Goal: Task Accomplishment & Management: Manage account settings

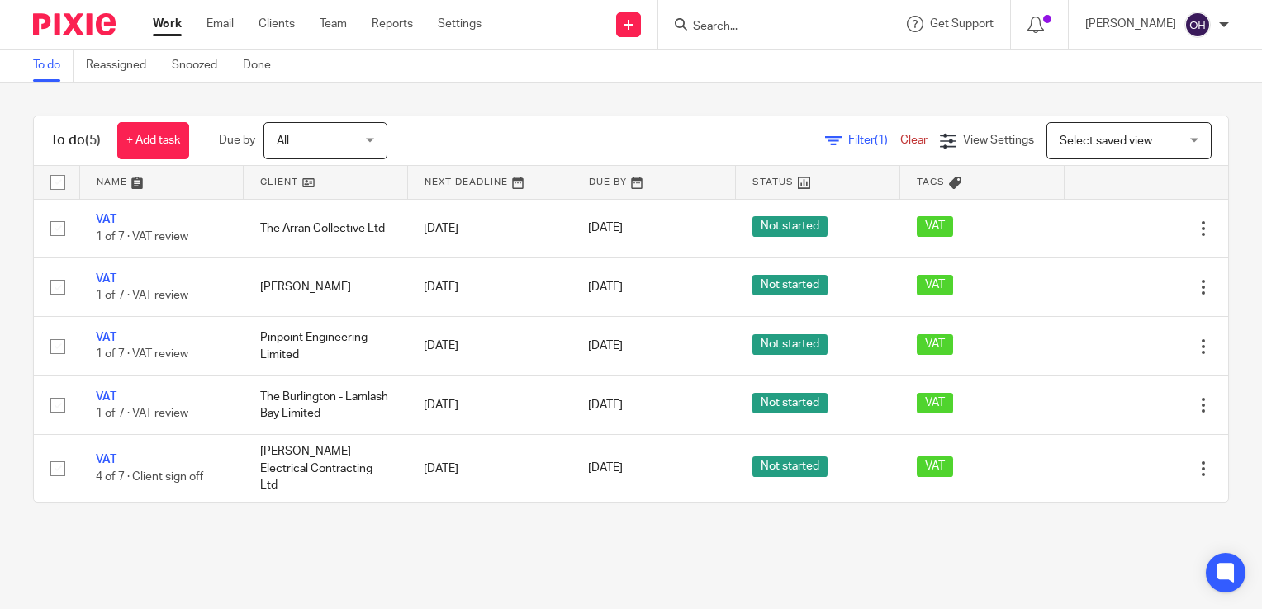
click at [277, 104] on div "To do (5) + Add task Due by All All Today Tomorrow This week Next week This mon…" at bounding box center [631, 309] width 1262 height 453
click at [204, 21] on ul "Work Email Clients Team Reports Settings" at bounding box center [329, 24] width 353 height 17
click at [210, 23] on link "Email" at bounding box center [219, 24] width 27 height 17
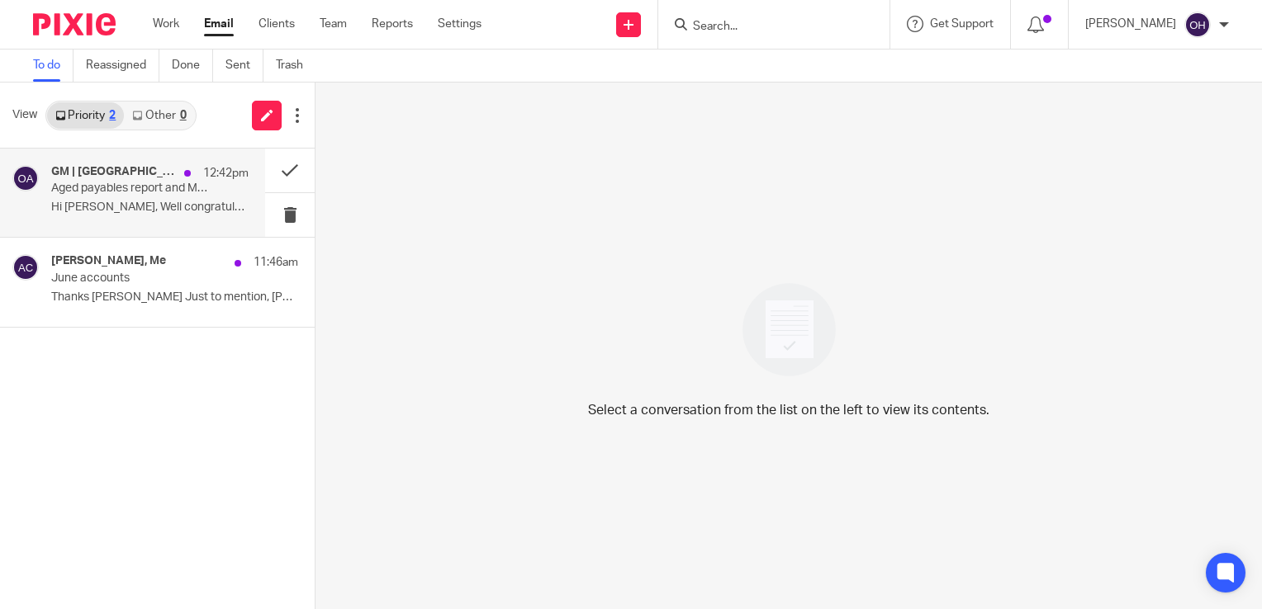
click at [118, 186] on p "Aged payables report and Maternity Leave" at bounding box center [130, 189] width 158 height 14
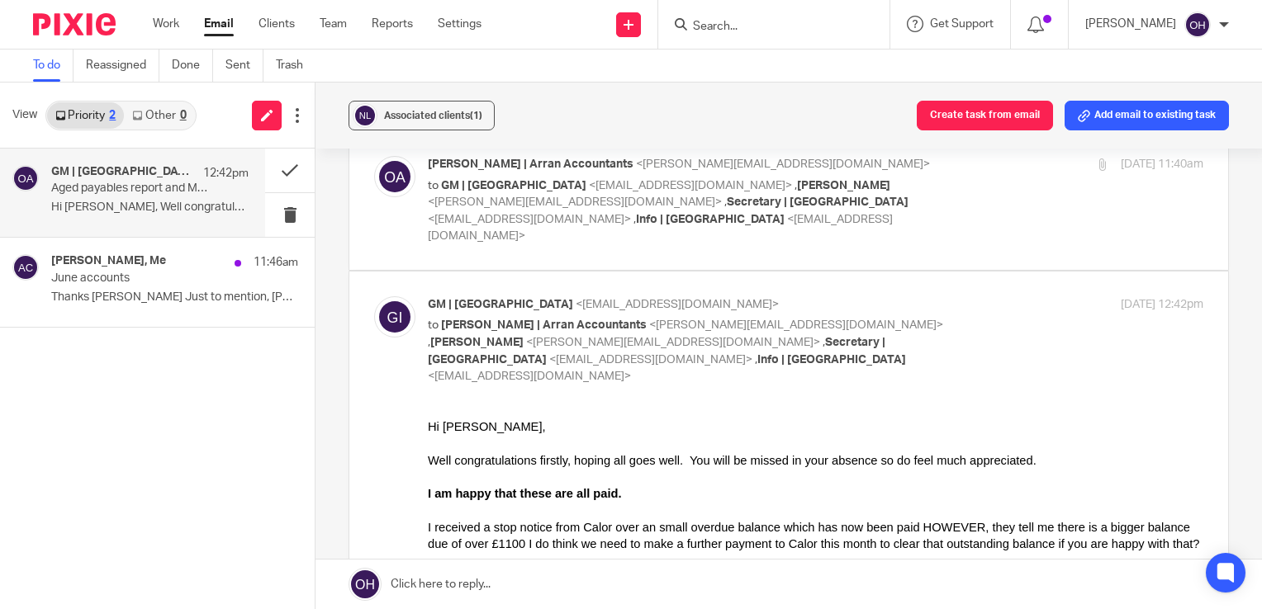
scroll to position [83, 0]
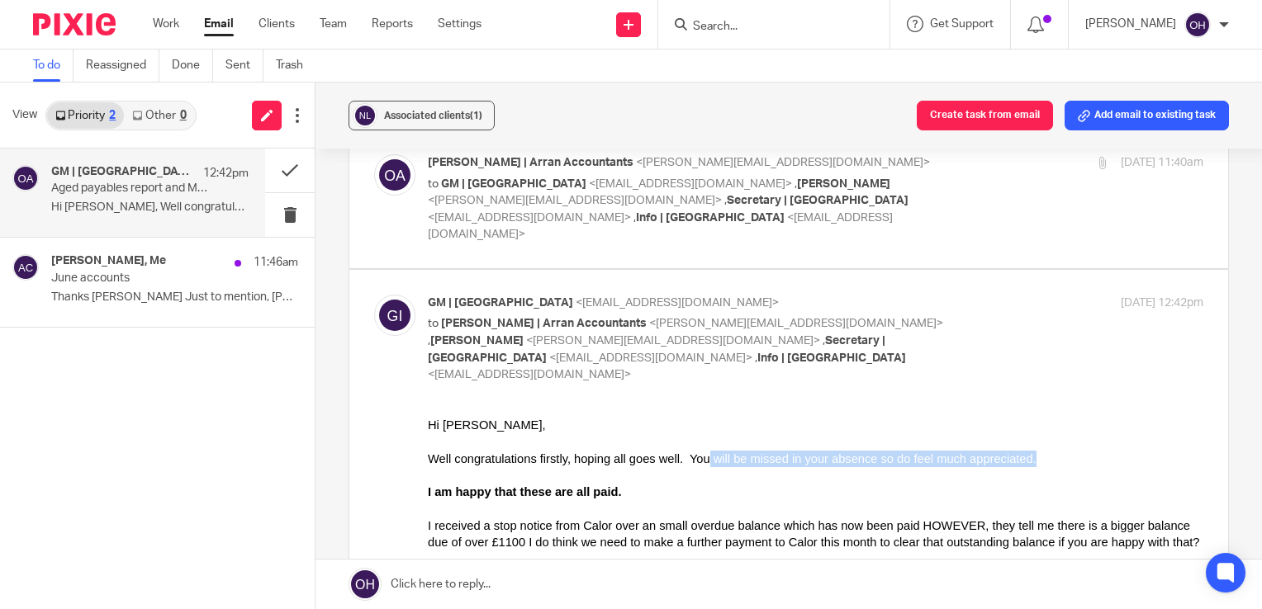
drag, startPoint x: 683, startPoint y: 462, endPoint x: 997, endPoint y: 461, distance: 313.8
click at [997, 461] on div "Well congratulations firstly, hoping all goes well. You will be missed in your …" at bounding box center [815, 458] width 775 height 17
click at [513, 507] on div at bounding box center [815, 508] width 775 height 17
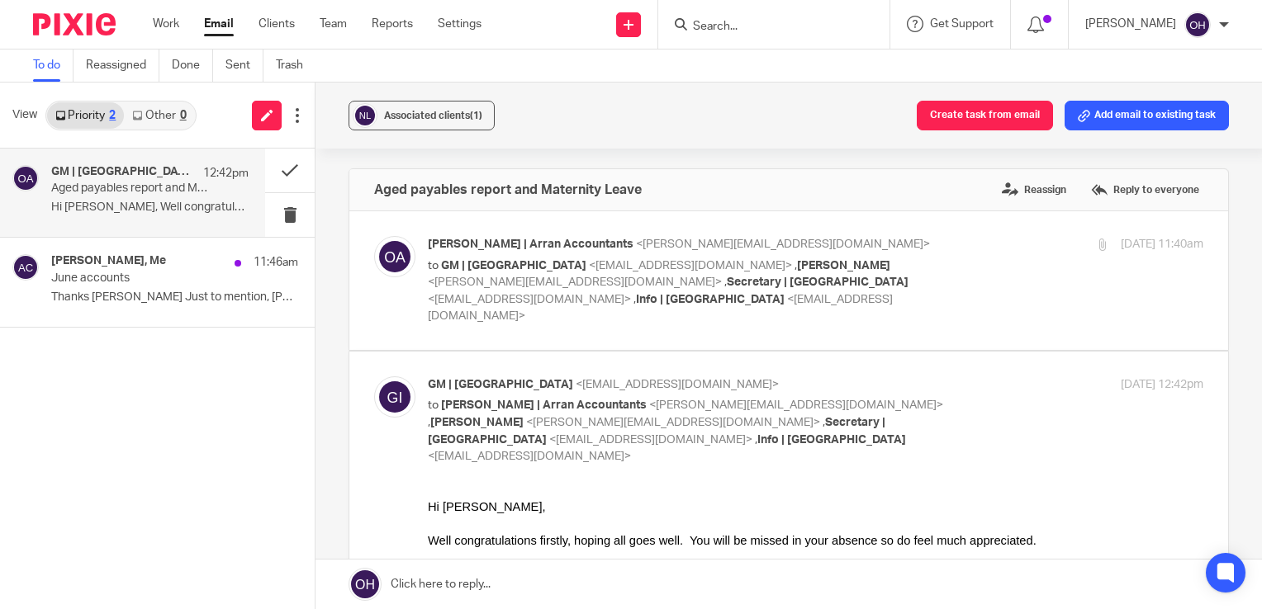
scroll to position [0, 0]
click at [1124, 201] on label "Reply to everyone" at bounding box center [1145, 190] width 116 height 25
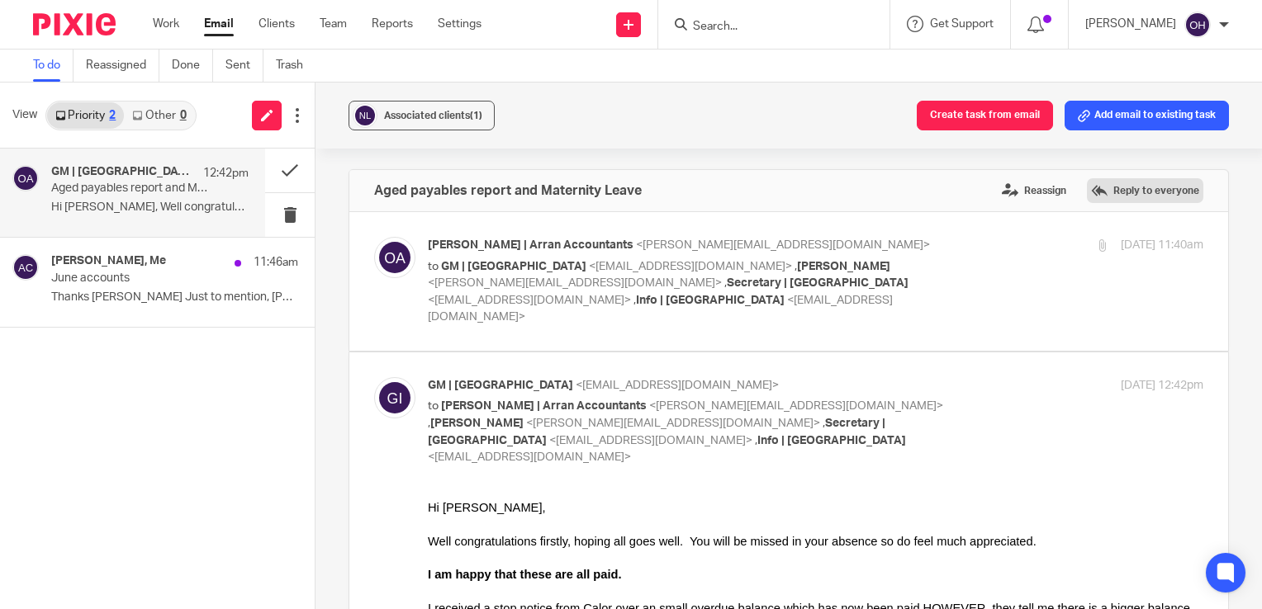
scroll to position [1074, 0]
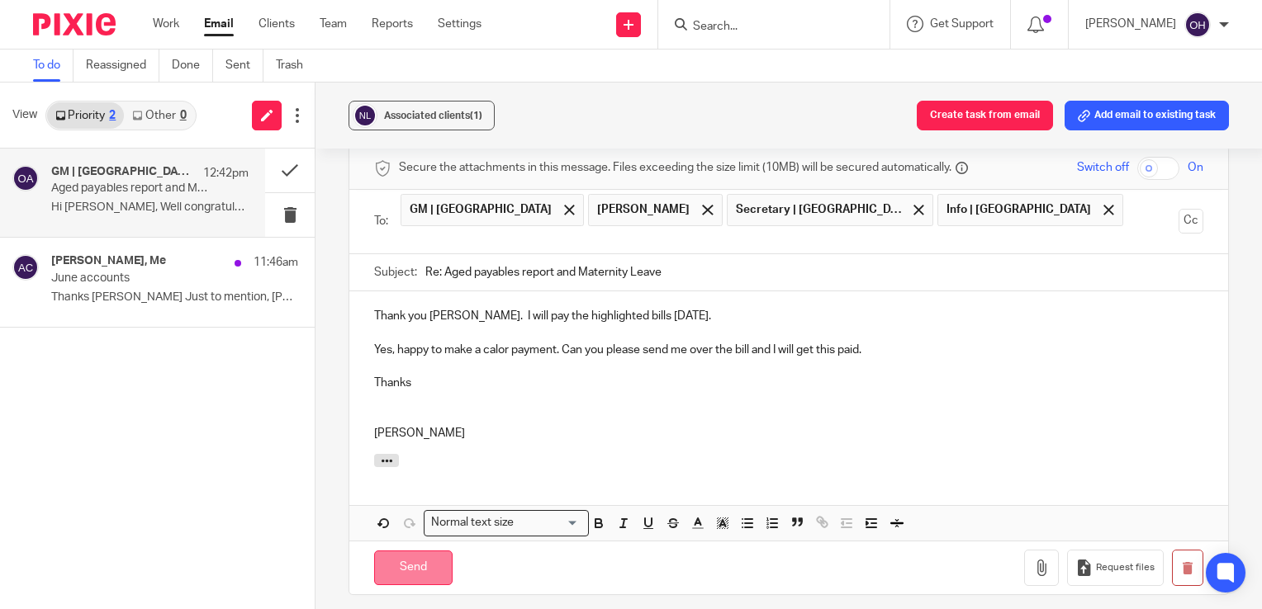
click at [405, 551] on input "Send" at bounding box center [413, 569] width 78 height 36
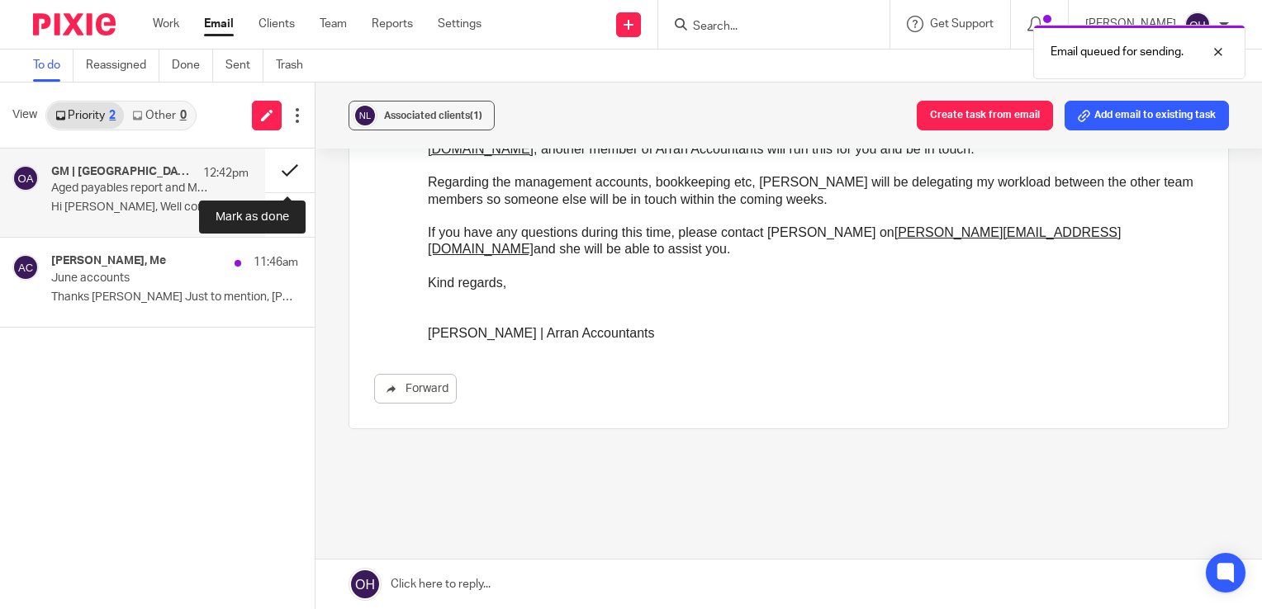
click at [282, 172] on button at bounding box center [290, 171] width 50 height 44
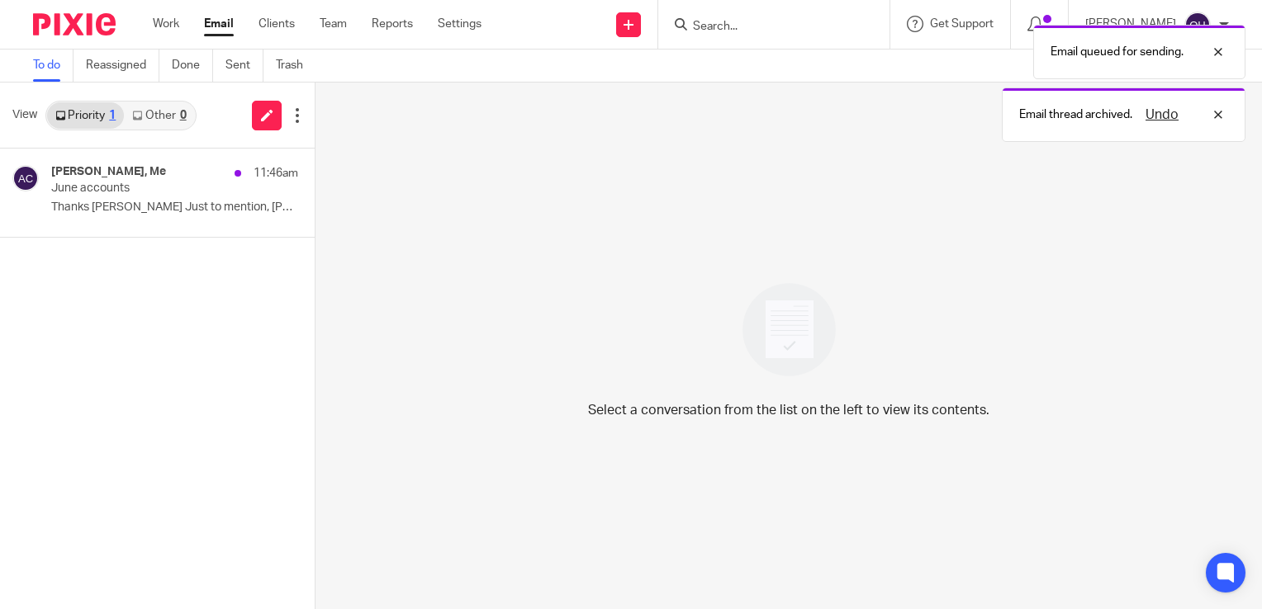
click at [760, 25] on div "Email queued for sending. Email thread archived. Undo" at bounding box center [938, 80] width 614 height 126
click at [1216, 109] on div "Undo" at bounding box center [1180, 115] width 96 height 20
drag, startPoint x: 746, startPoint y: 30, endPoint x: 730, endPoint y: 21, distance: 18.5
click at [740, 28] on div "Email queued for sending." at bounding box center [938, 80] width 614 height 126
click at [722, 21] on div "Email queued for sending." at bounding box center [938, 48] width 614 height 63
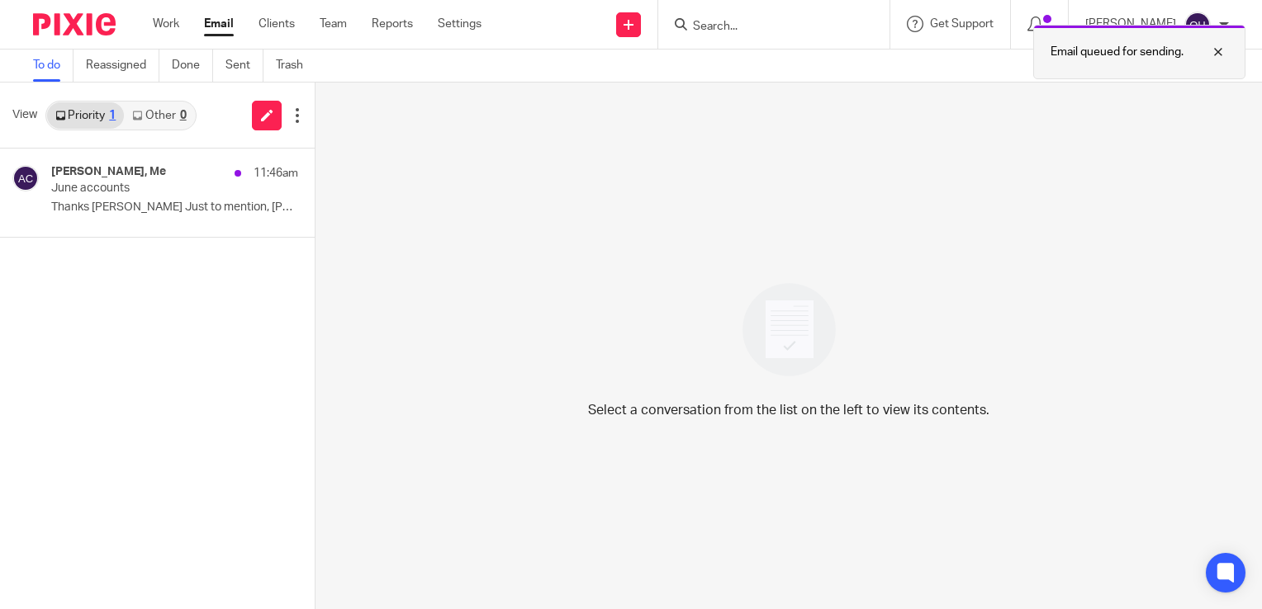
click at [1218, 51] on div at bounding box center [1205, 52] width 45 height 20
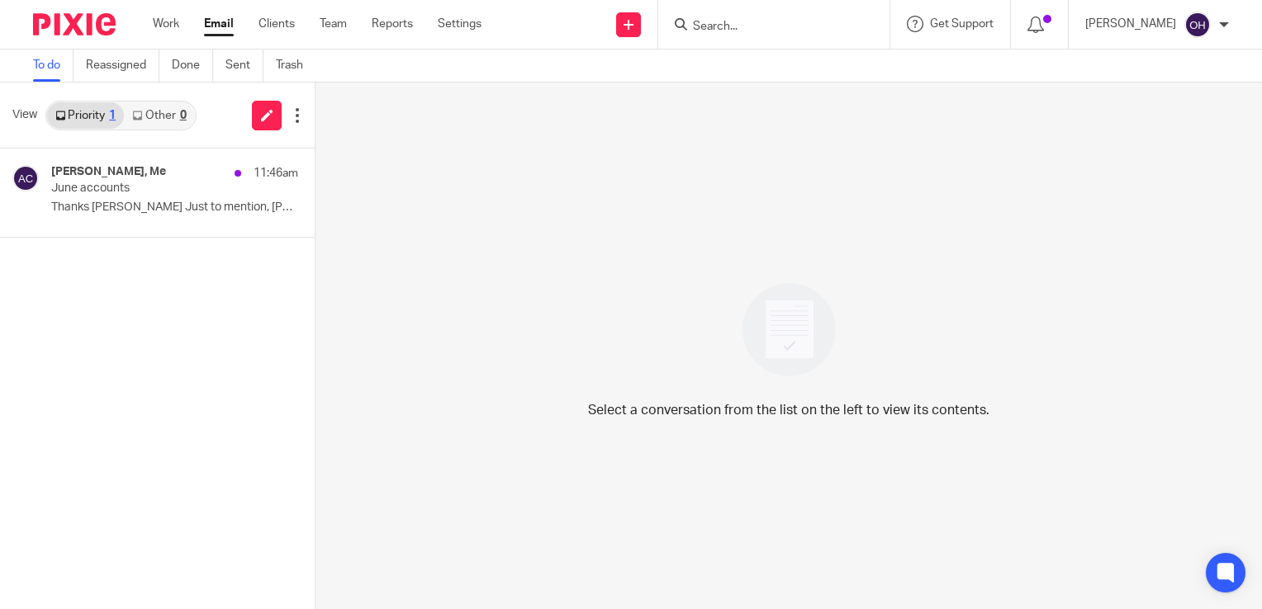
click at [720, 24] on input "Search" at bounding box center [765, 27] width 149 height 15
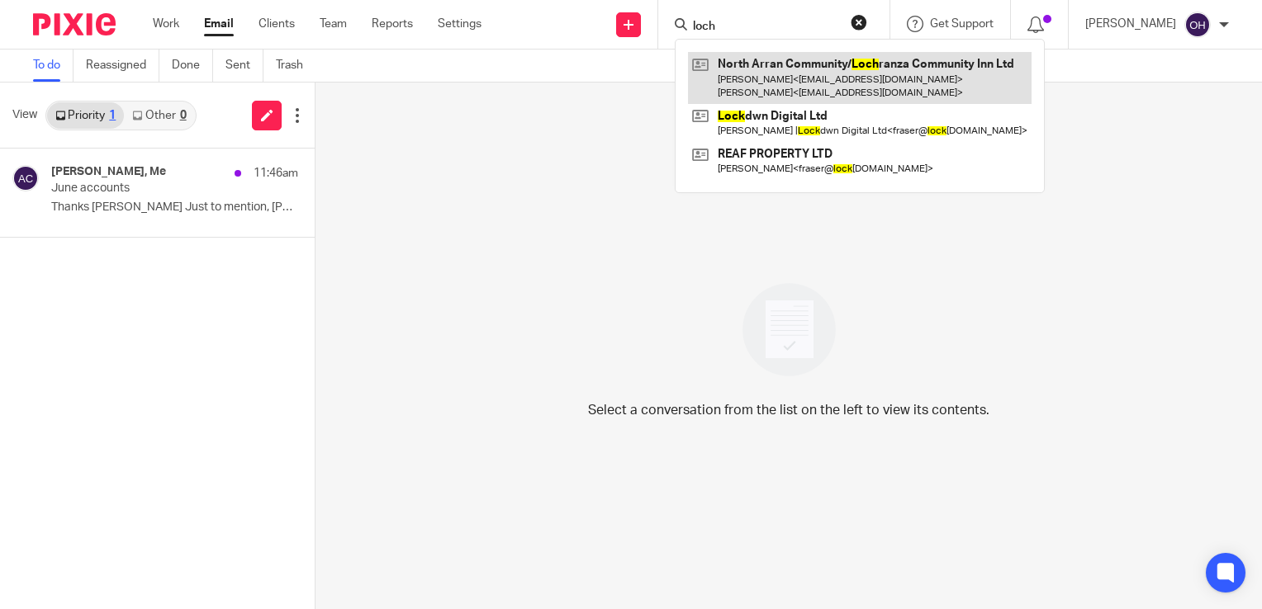
type input "loch"
click at [784, 82] on link at bounding box center [860, 77] width 344 height 51
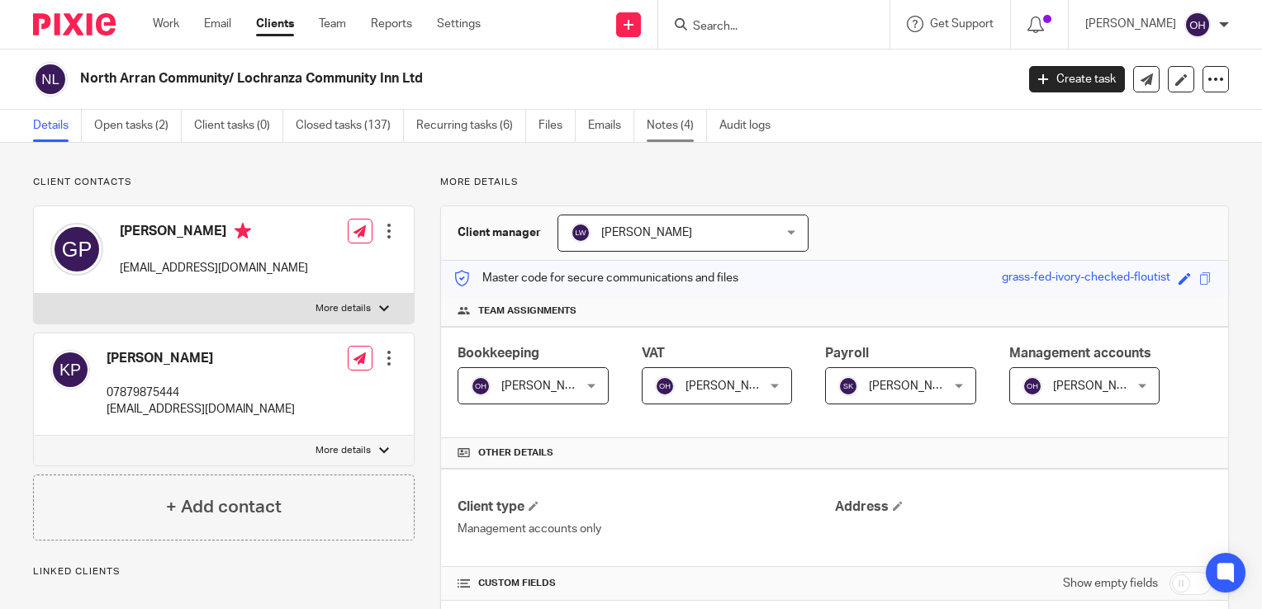
click at [669, 126] on link "Notes (4)" at bounding box center [677, 126] width 60 height 32
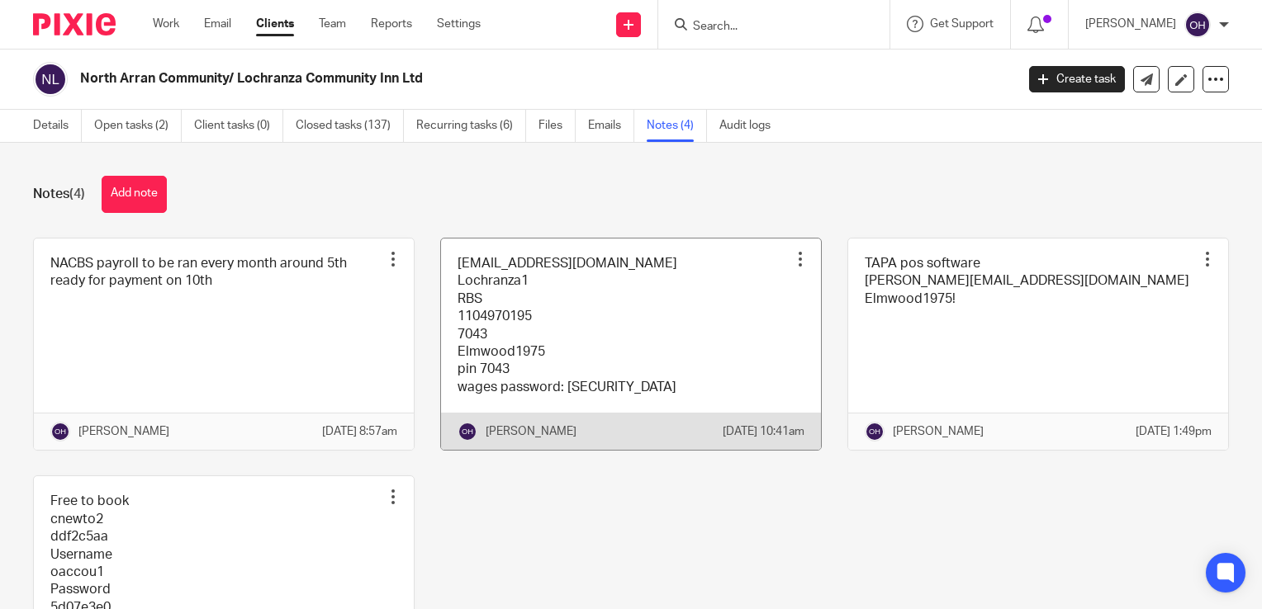
click at [571, 330] on link at bounding box center [631, 345] width 380 height 212
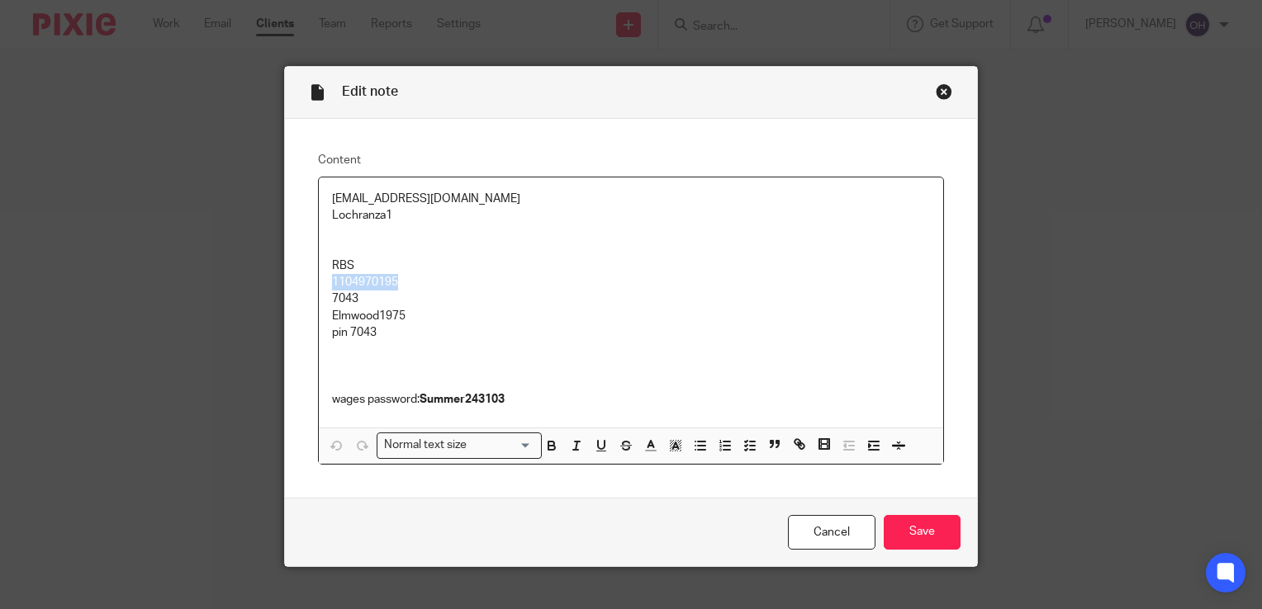
drag, startPoint x: 406, startPoint y: 279, endPoint x: 320, endPoint y: 281, distance: 86.7
click at [320, 281] on div "[EMAIL_ADDRESS][DOMAIN_NAME] Lochranza1 RBS 1104970195 7043 Elmwood1975 pin 704…" at bounding box center [631, 303] width 624 height 250
copy p "1104970195"
click at [103, 197] on div "Edit note Content accounts@lcilochranza.co.uk Lochranza1 RBS 1104970195 7043 El…" at bounding box center [631, 304] width 1262 height 609
click at [940, 91] on div "Close this dialog window" at bounding box center [944, 91] width 17 height 17
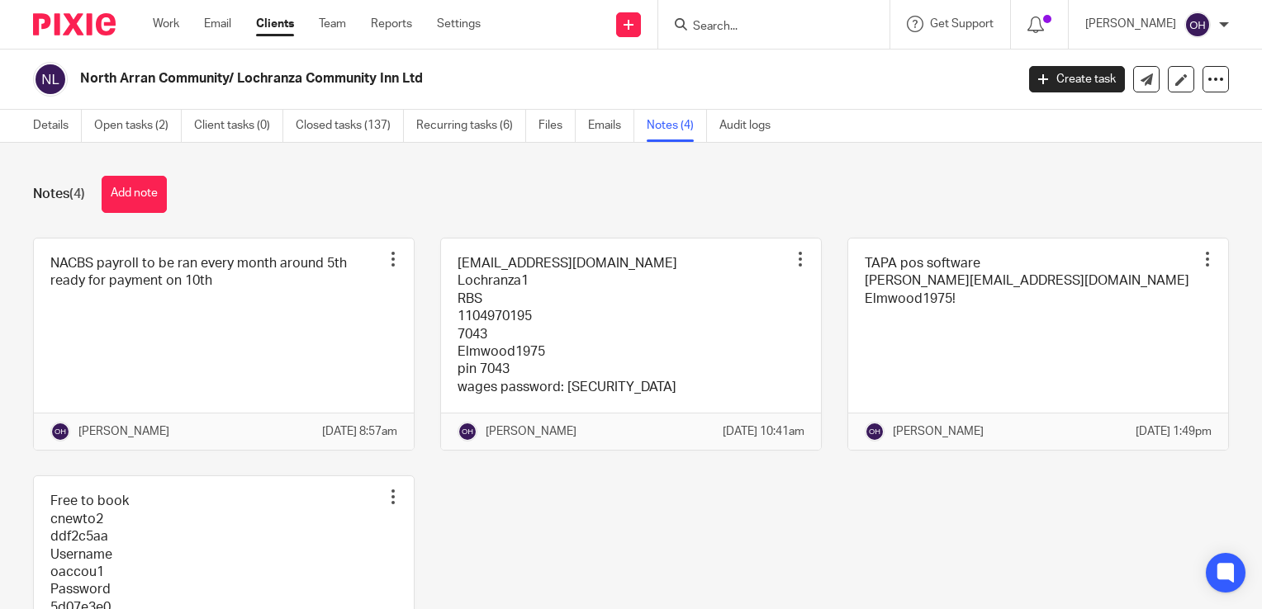
click at [725, 207] on div "Notes (4) Add note" at bounding box center [631, 194] width 1196 height 37
click at [218, 32] on link "Email" at bounding box center [217, 24] width 27 height 17
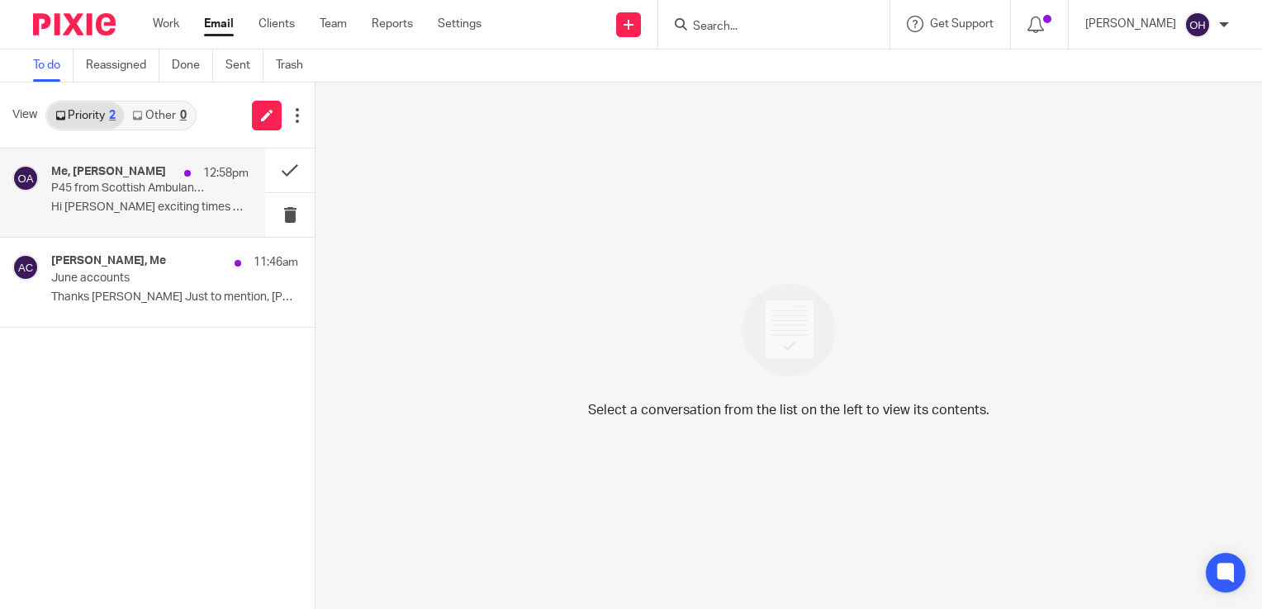
click at [179, 183] on p "P45 from Scottish Ambulance Service" at bounding box center [130, 189] width 158 height 14
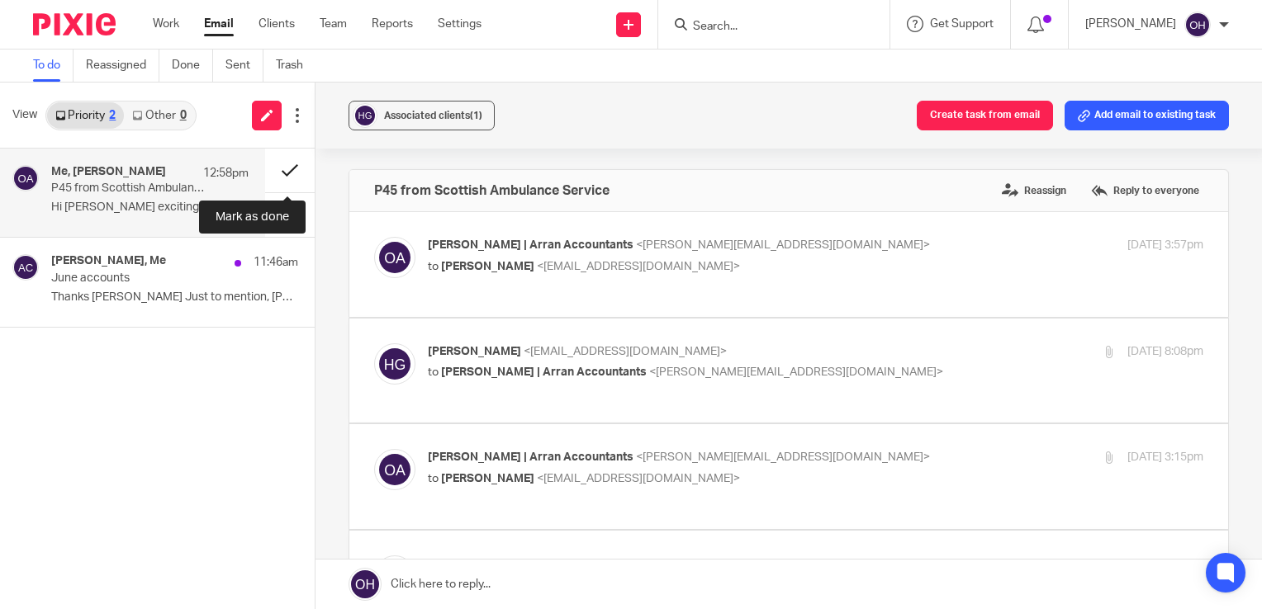
click at [284, 166] on button at bounding box center [290, 171] width 50 height 44
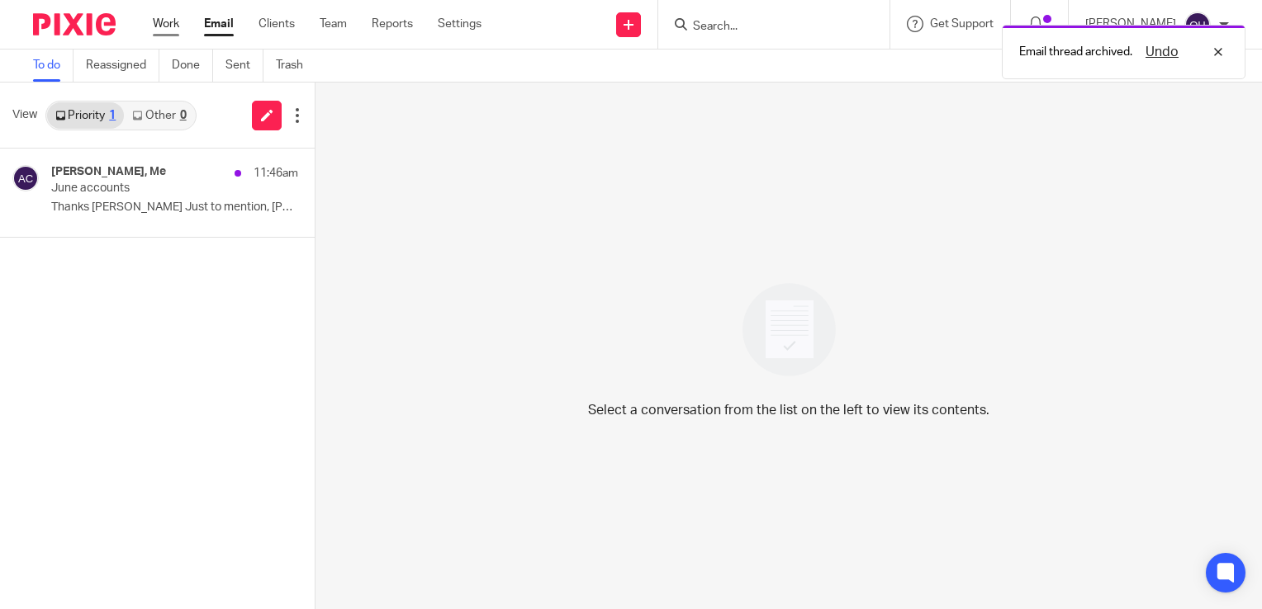
click at [165, 31] on link "Work" at bounding box center [166, 24] width 26 height 17
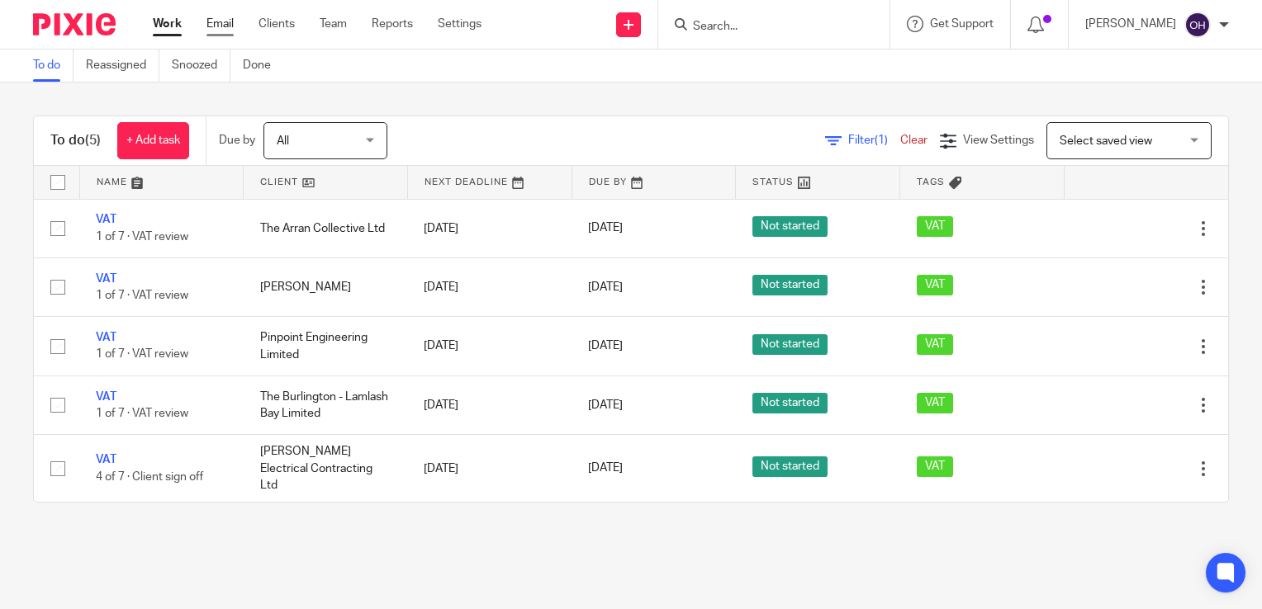
click at [220, 21] on link "Email" at bounding box center [219, 24] width 27 height 17
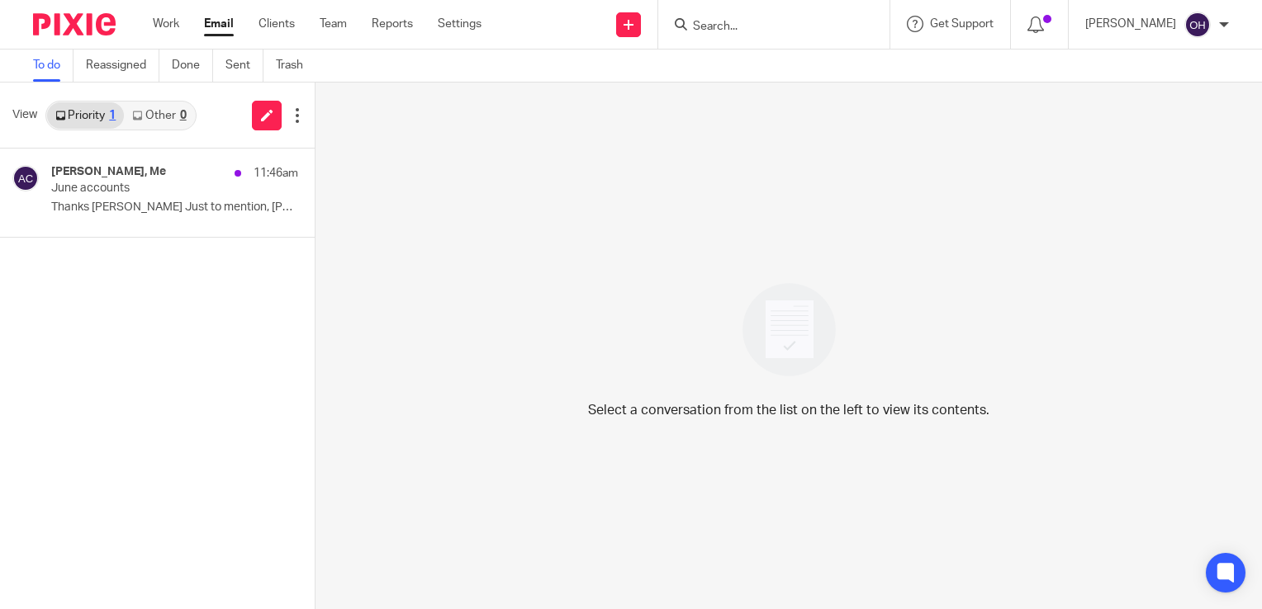
click at [753, 31] on form at bounding box center [779, 24] width 176 height 21
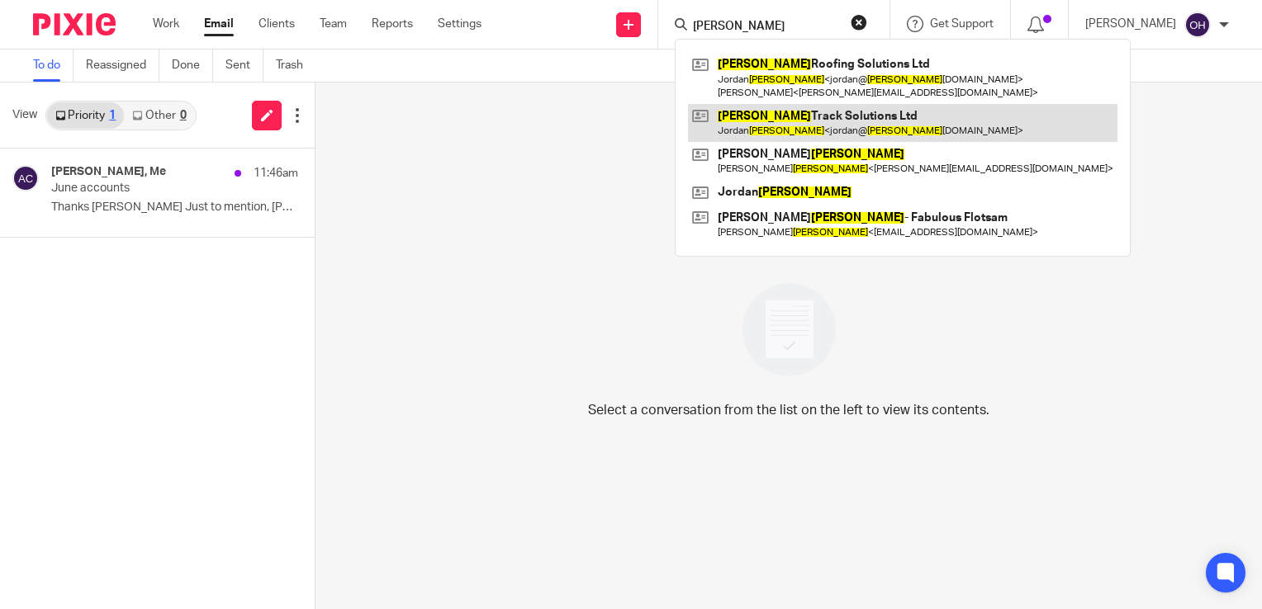
type input "nelson"
click at [791, 115] on link at bounding box center [902, 123] width 429 height 38
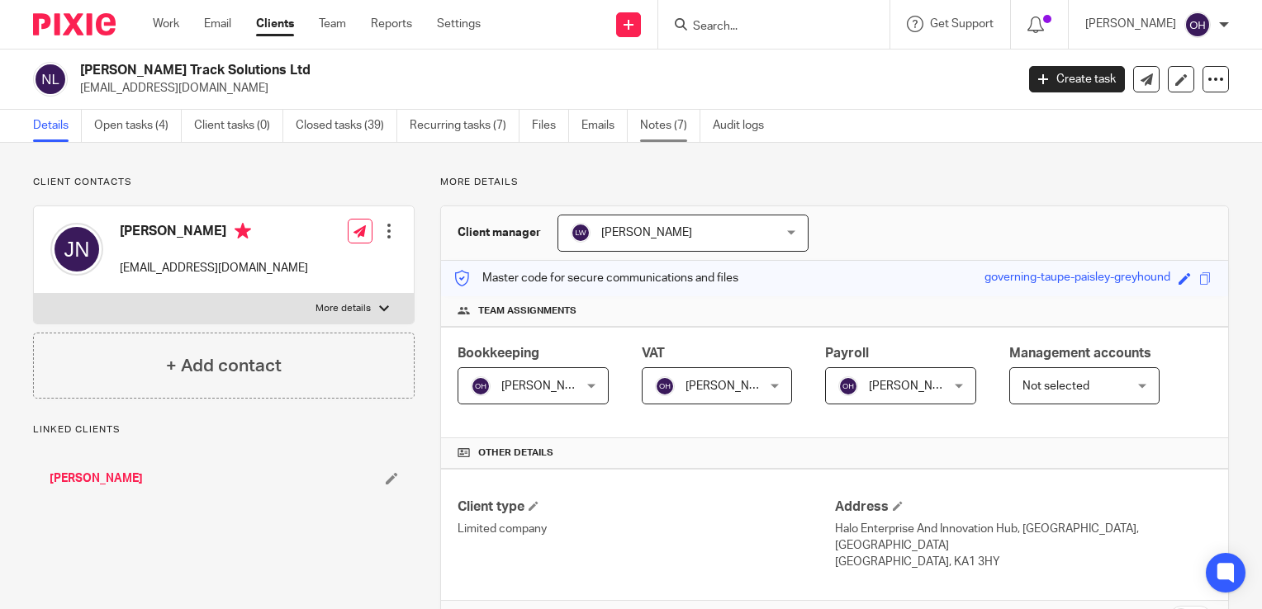
click at [652, 119] on link "Notes (7)" at bounding box center [670, 126] width 60 height 32
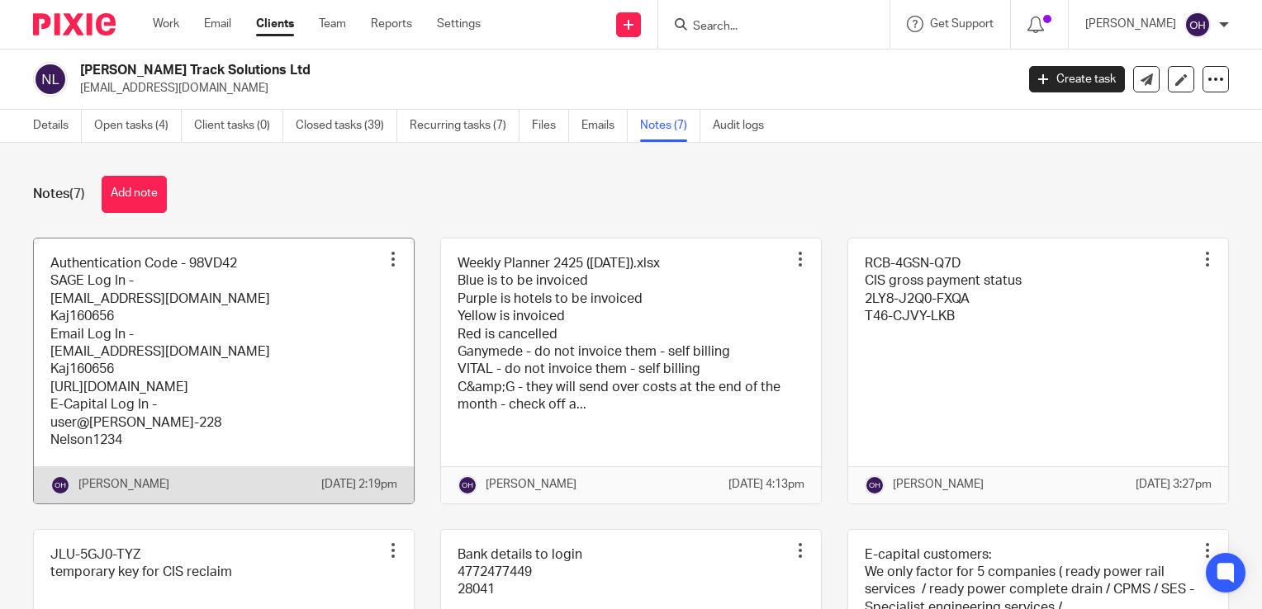
click at [173, 347] on link at bounding box center [224, 371] width 380 height 265
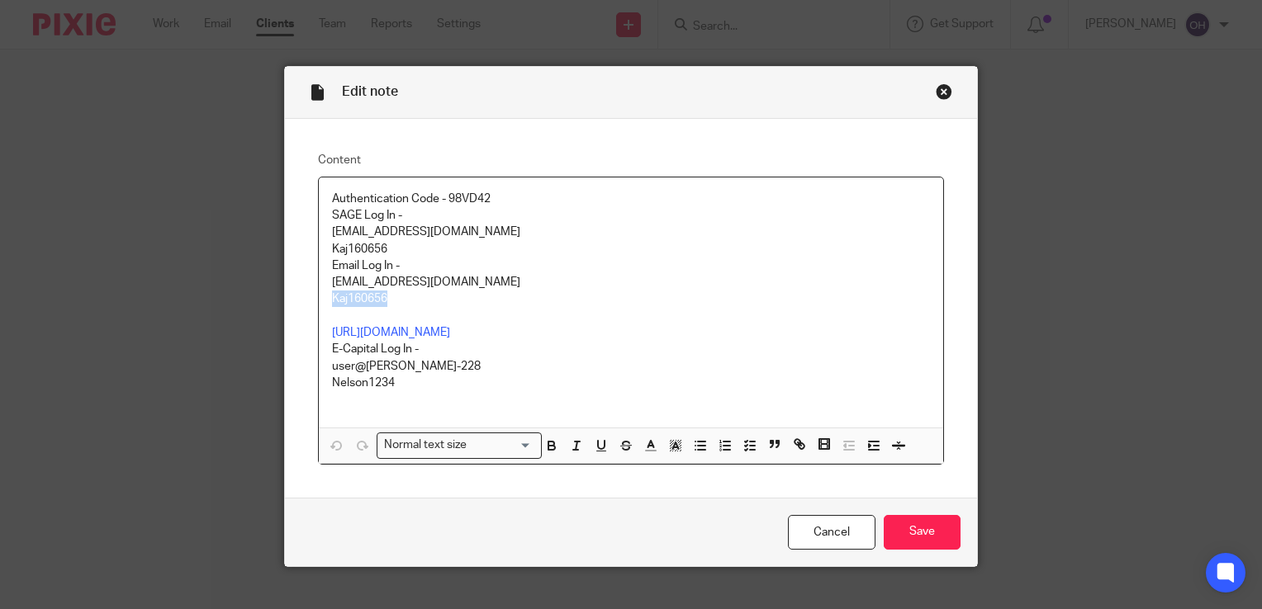
drag, startPoint x: 400, startPoint y: 305, endPoint x: 315, endPoint y: 295, distance: 84.8
click at [319, 295] on div "Authentication Code - 98VD42 SAGE Log In - [EMAIL_ADDRESS][DOMAIN_NAME] Kaj1606…" at bounding box center [631, 303] width 624 height 250
copy p "Kaj160656"
click at [944, 91] on div "Close this dialog window" at bounding box center [944, 91] width 17 height 17
click at [939, 89] on div "Close this dialog window" at bounding box center [944, 91] width 17 height 17
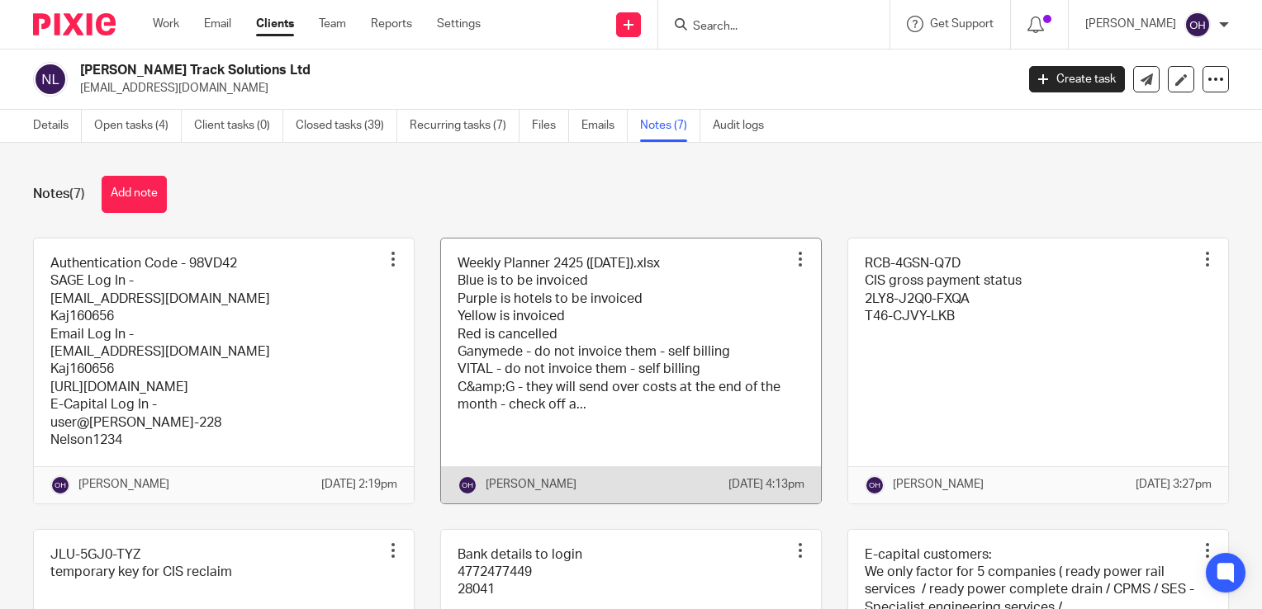
click at [537, 325] on link at bounding box center [631, 371] width 380 height 265
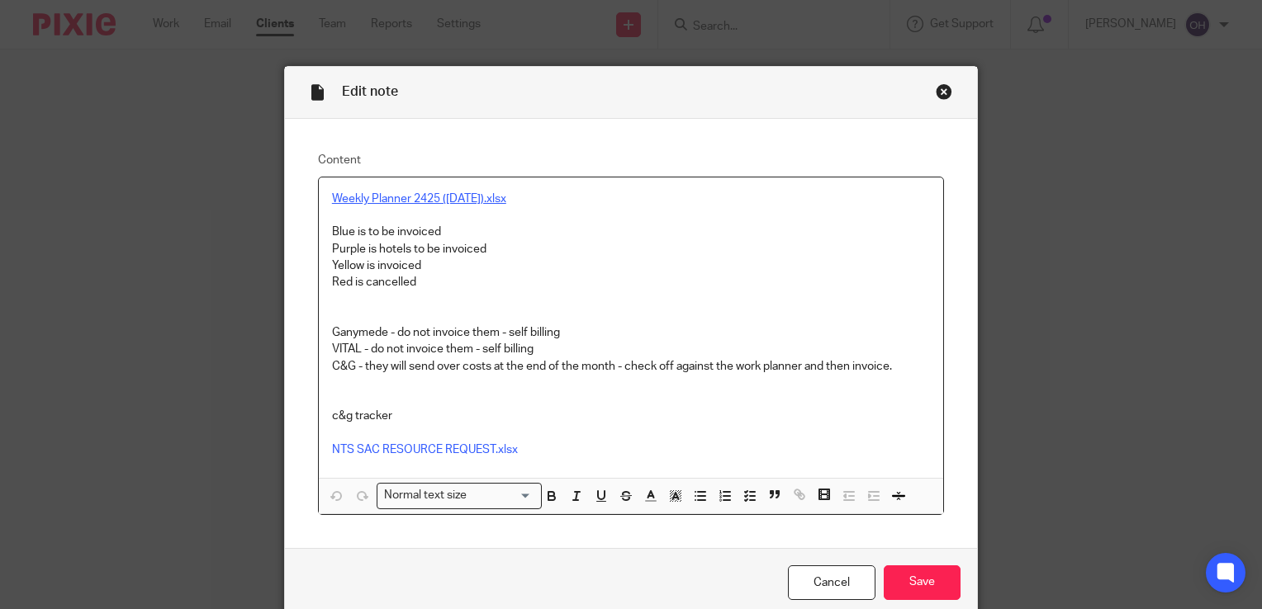
click at [452, 200] on link "Weekly Planner 2425 ([DATE]).xlsx" at bounding box center [419, 199] width 174 height 12
click at [450, 230] on link "[URL][DOMAIN_NAME]" at bounding box center [479, 230] width 118 height 17
click at [941, 94] on div "Close this dialog window" at bounding box center [944, 91] width 17 height 17
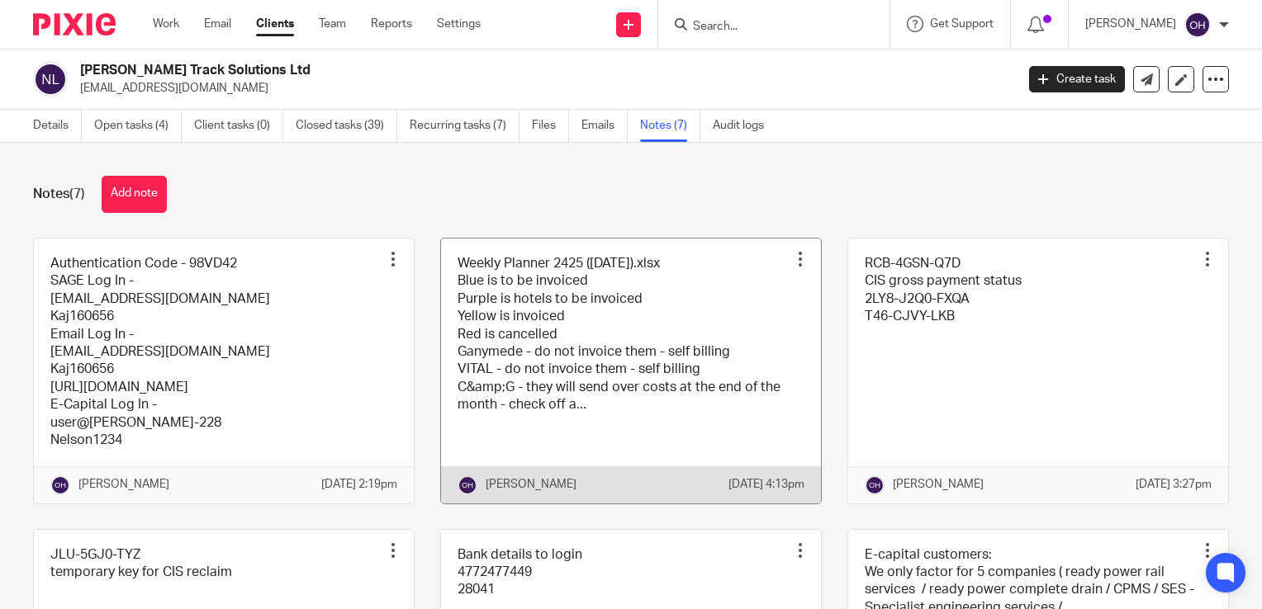
click at [509, 309] on link at bounding box center [631, 371] width 380 height 265
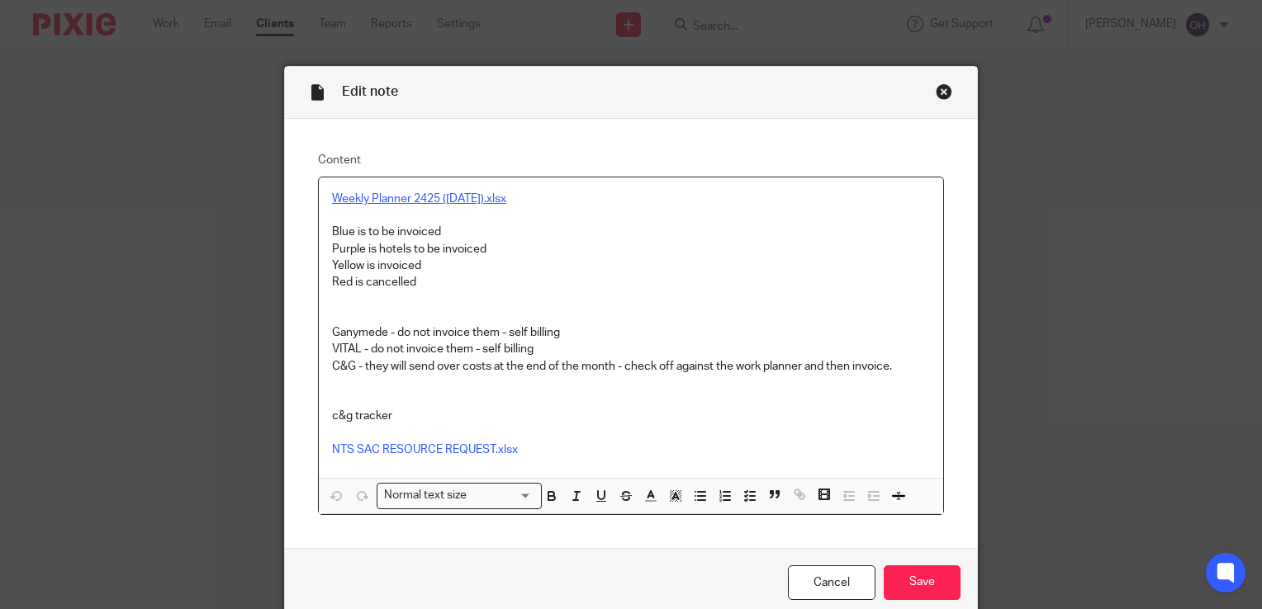
click at [451, 197] on link "Weekly Planner 2425 ([DATE]).xlsx" at bounding box center [419, 199] width 174 height 12
click at [453, 230] on link "[URL][DOMAIN_NAME]" at bounding box center [479, 230] width 118 height 17
